Goal: Task Accomplishment & Management: Manage account settings

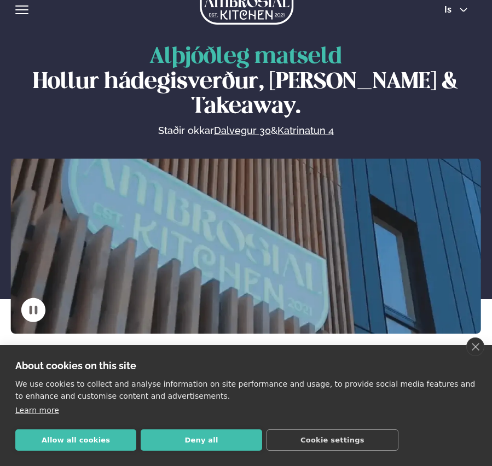
scroll to position [17, 0]
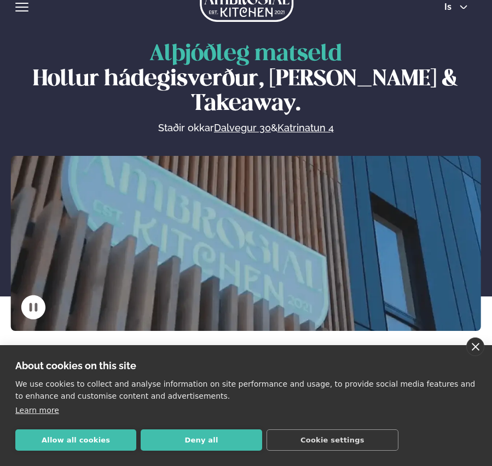
click at [474, 348] on link "close" at bounding box center [475, 347] width 18 height 19
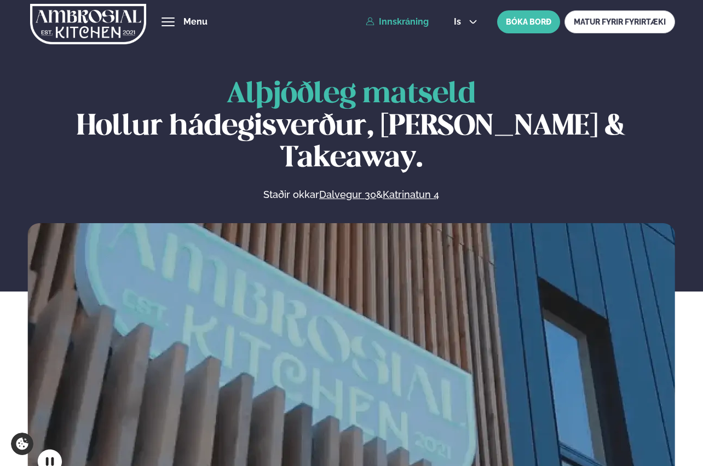
click at [397, 22] on link "Innskráning" at bounding box center [397, 22] width 63 height 10
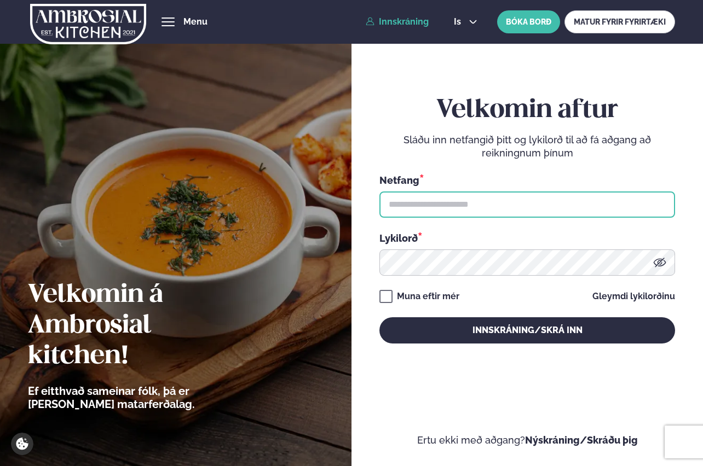
click at [464, 205] on input "text" at bounding box center [527, 205] width 296 height 26
type input "**********"
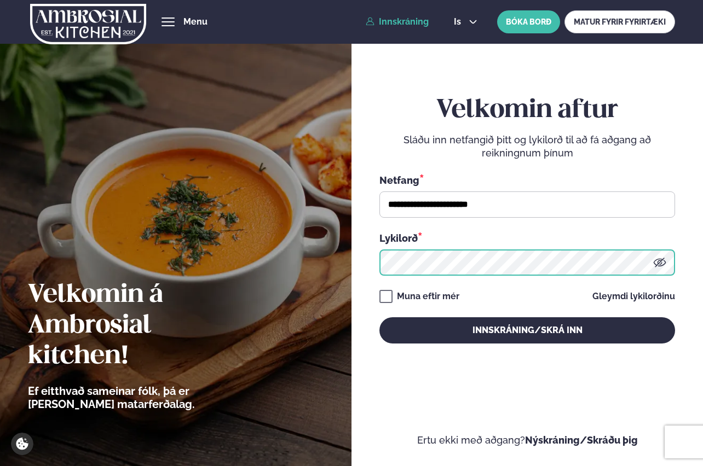
click at [379, 317] on button "Innskráning/Skrá inn" at bounding box center [527, 330] width 296 height 26
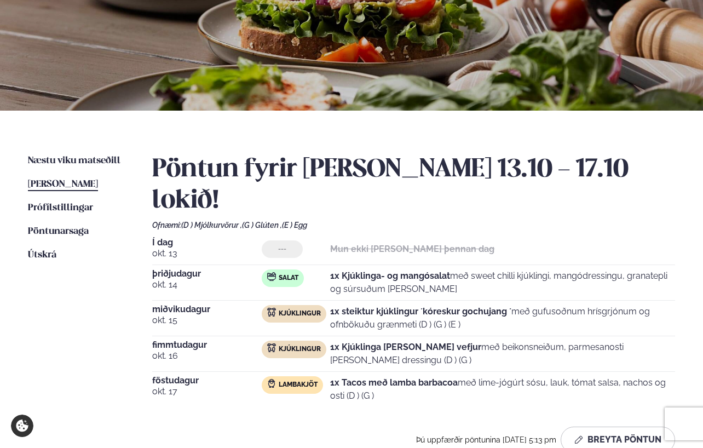
scroll to position [153, 0]
